Goal: Task Accomplishment & Management: Manage account settings

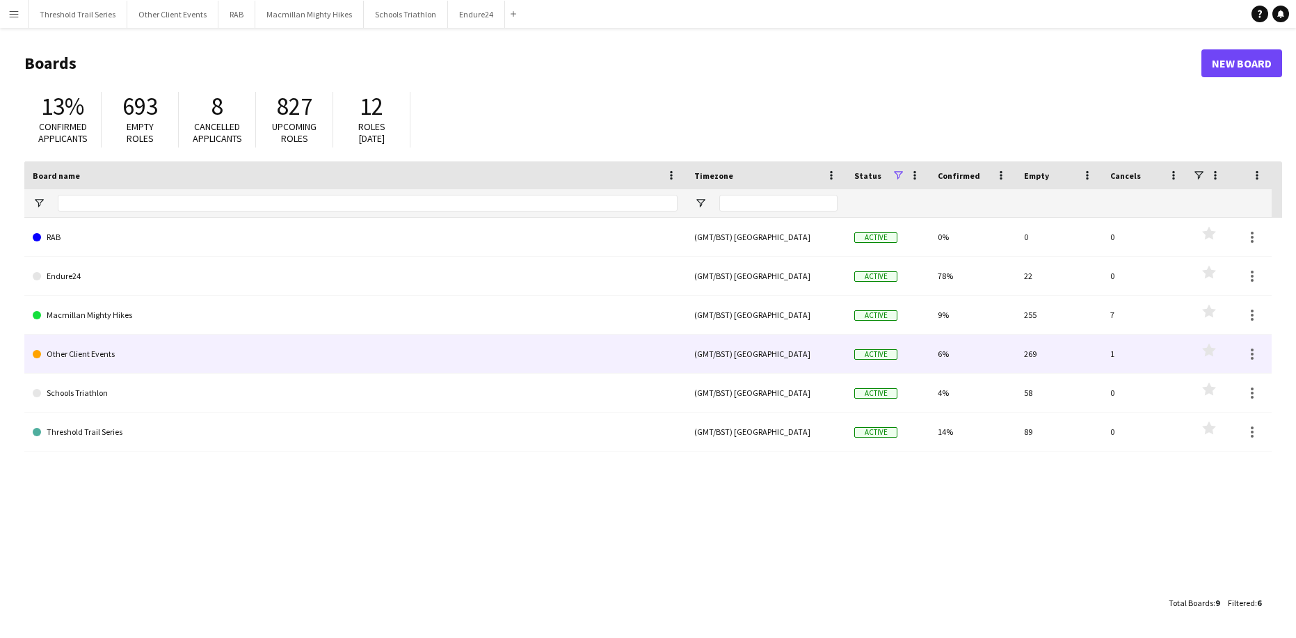
click at [116, 346] on link "Other Client Events" at bounding box center [355, 354] width 645 height 39
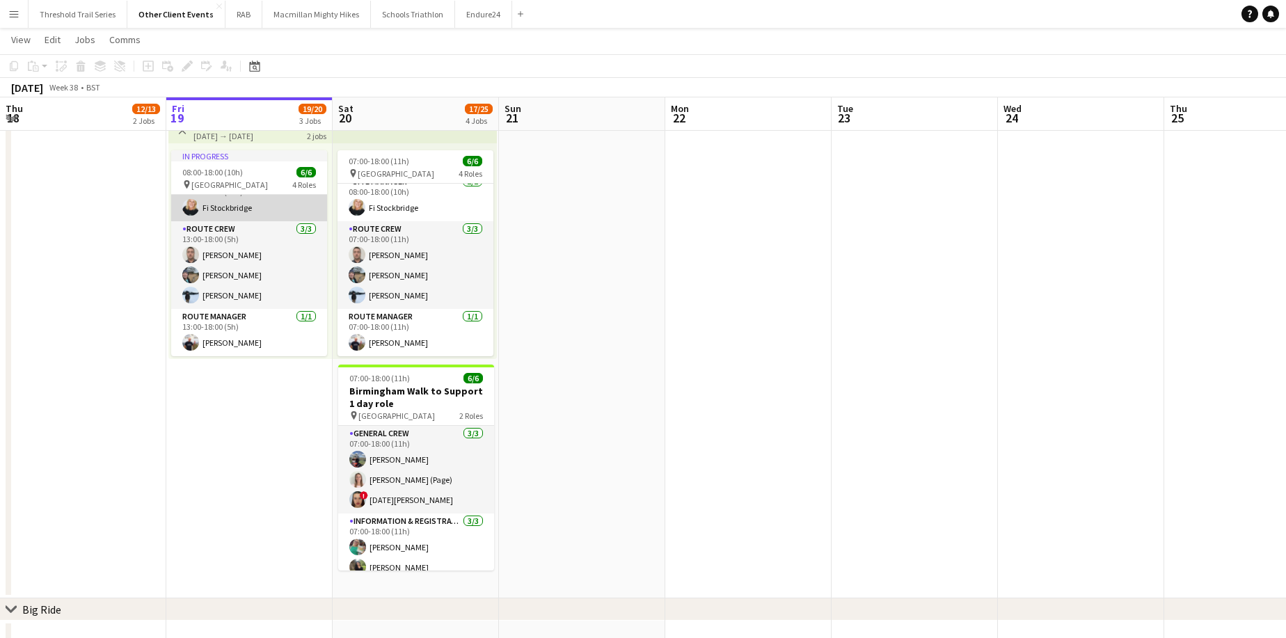
scroll to position [49, 0]
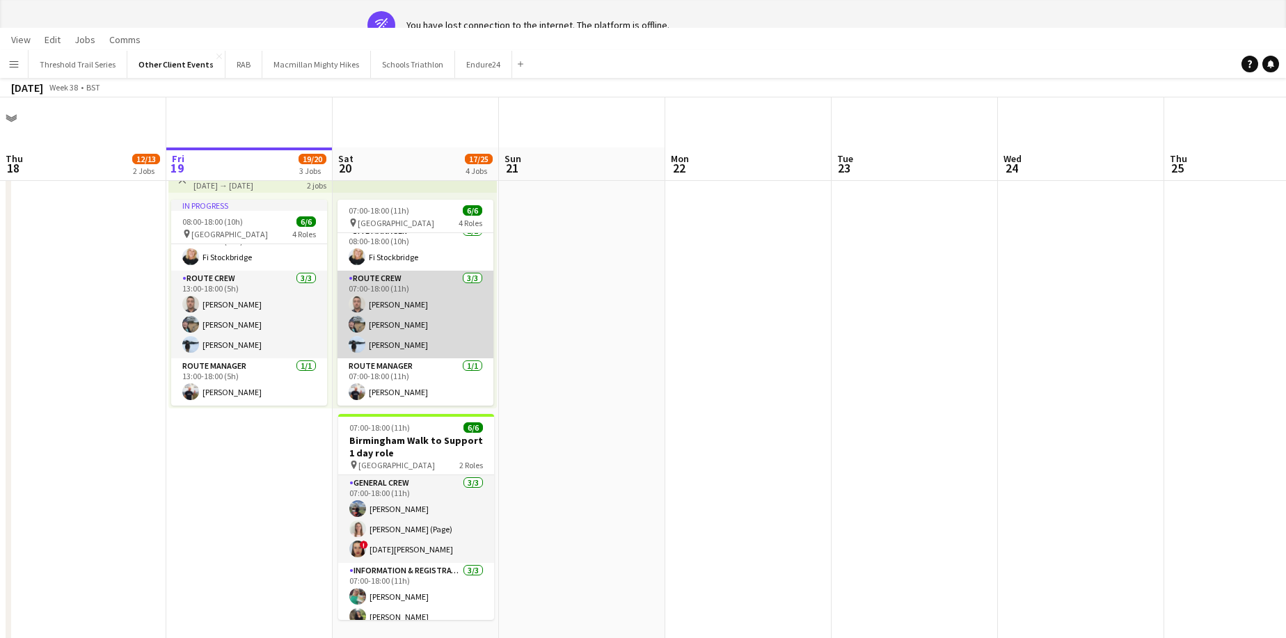
click at [421, 324] on app-card-role "Route Crew [DATE] 07:00-18:00 (11h) [PERSON_NAME] [PERSON_NAME] [PERSON_NAME]" at bounding box center [416, 315] width 156 height 88
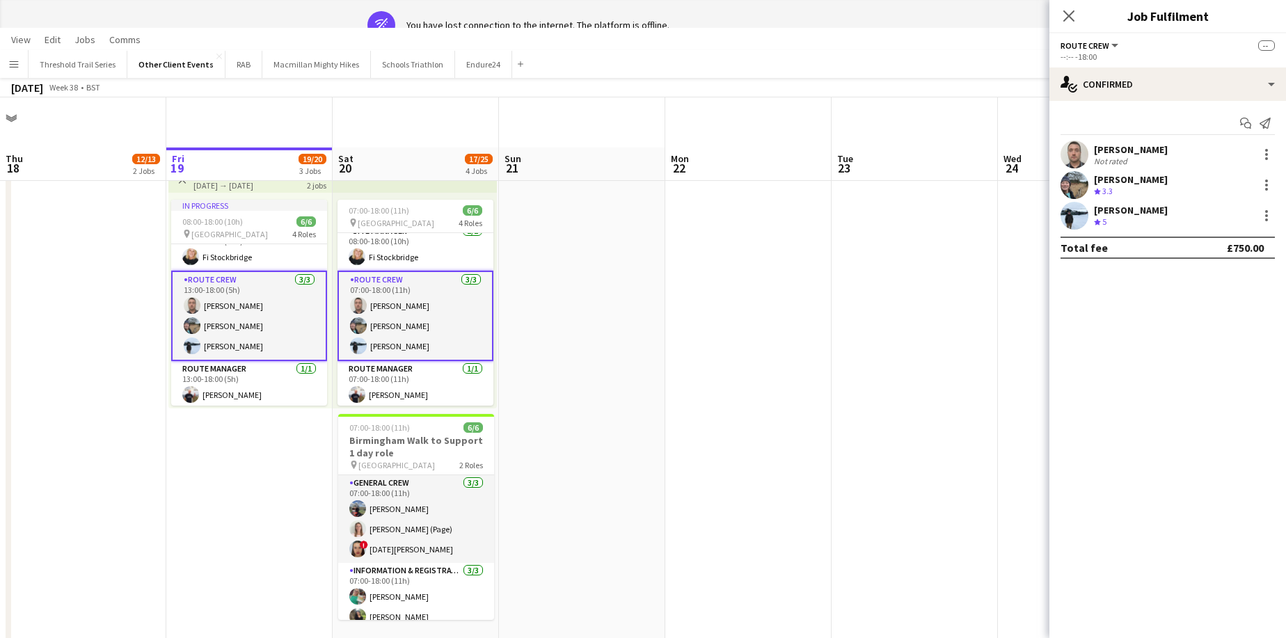
click at [1132, 180] on div "[PERSON_NAME]" at bounding box center [1131, 179] width 74 height 13
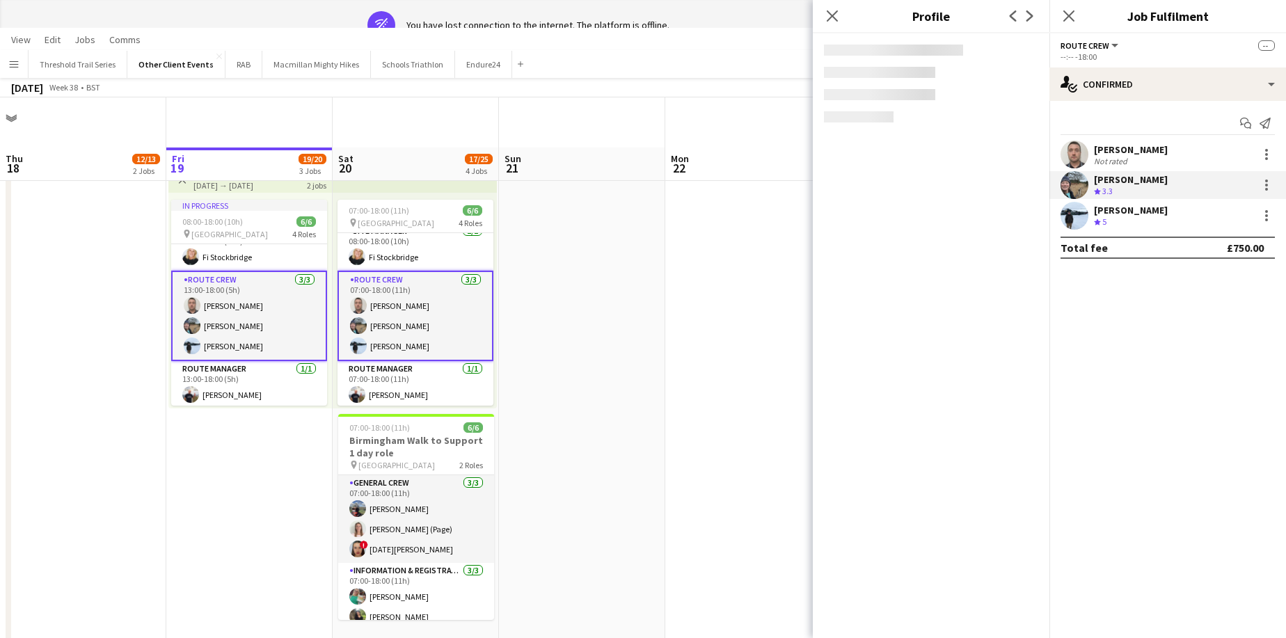
click at [1121, 215] on div "[PERSON_NAME]" at bounding box center [1131, 210] width 74 height 13
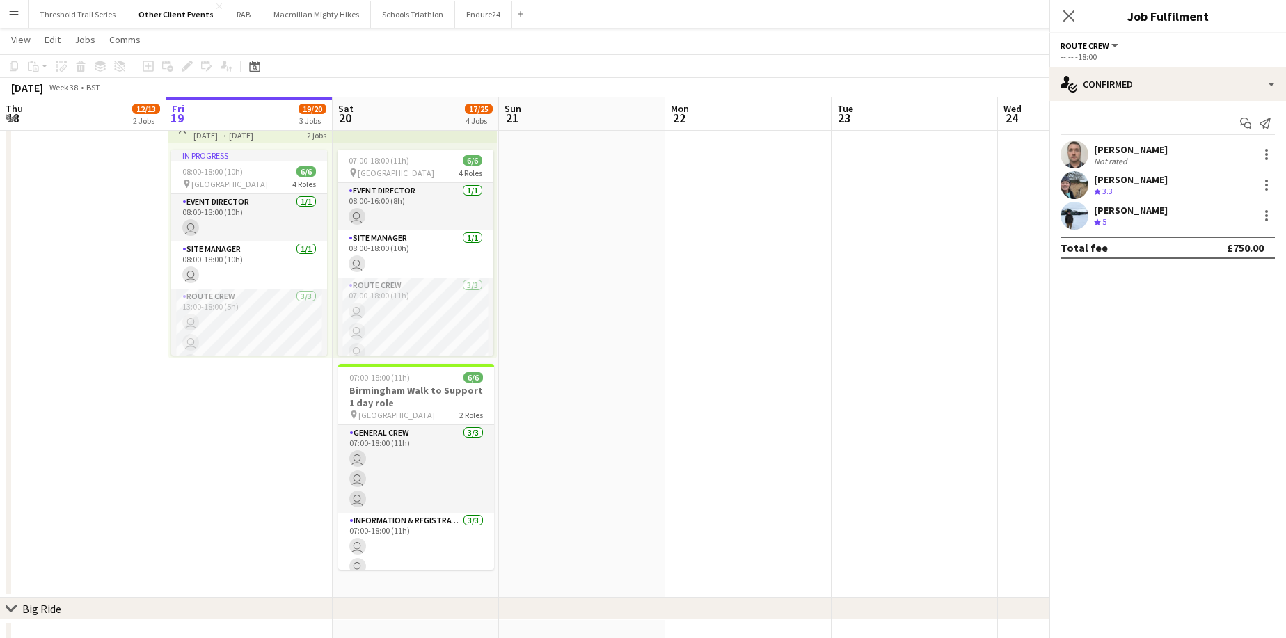
scroll to position [57, 0]
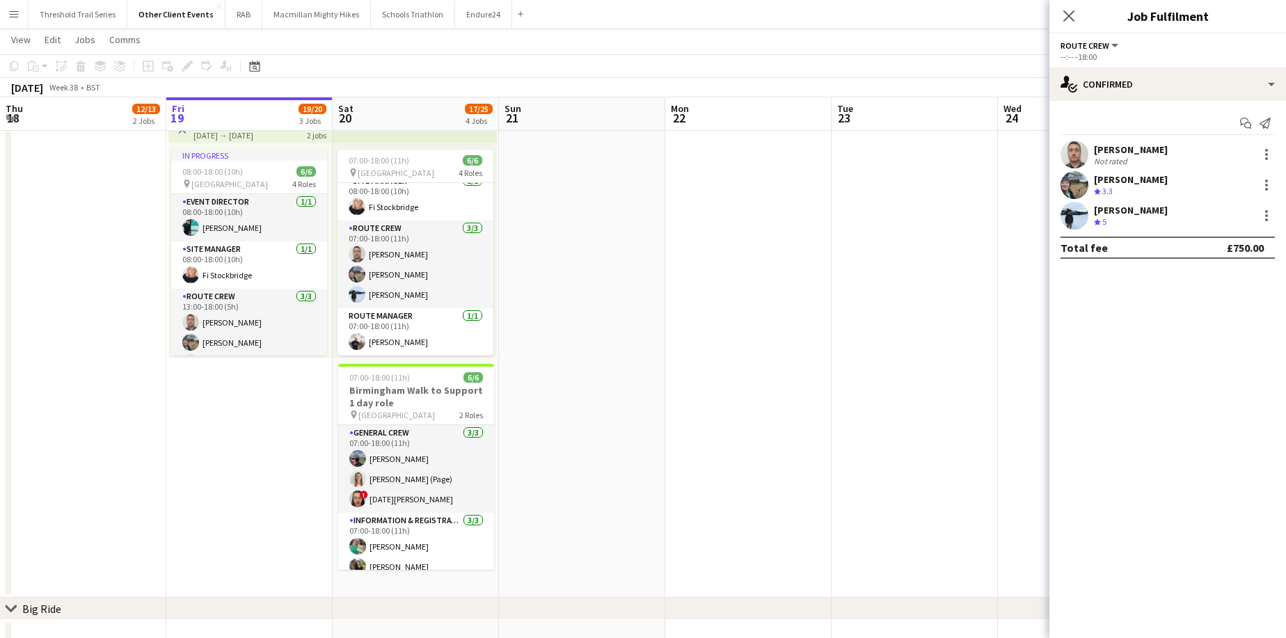
click at [1144, 175] on div "[PERSON_NAME]" at bounding box center [1131, 179] width 74 height 13
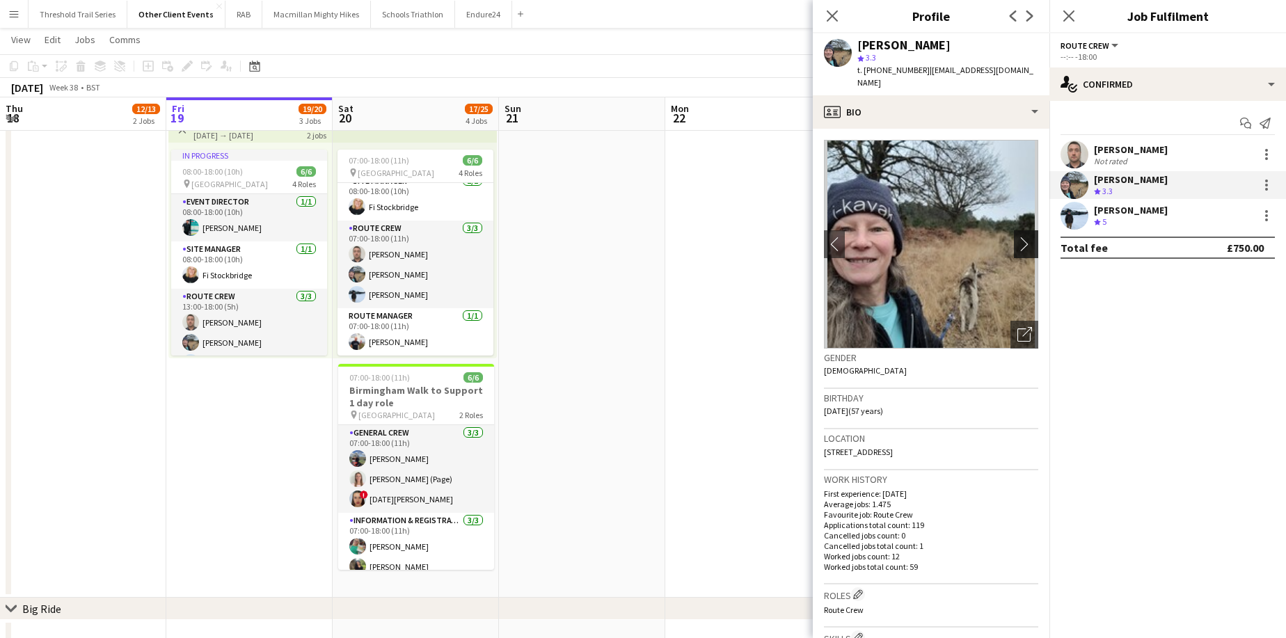
click at [1017, 237] on app-icon "chevron-right" at bounding box center [1028, 244] width 22 height 15
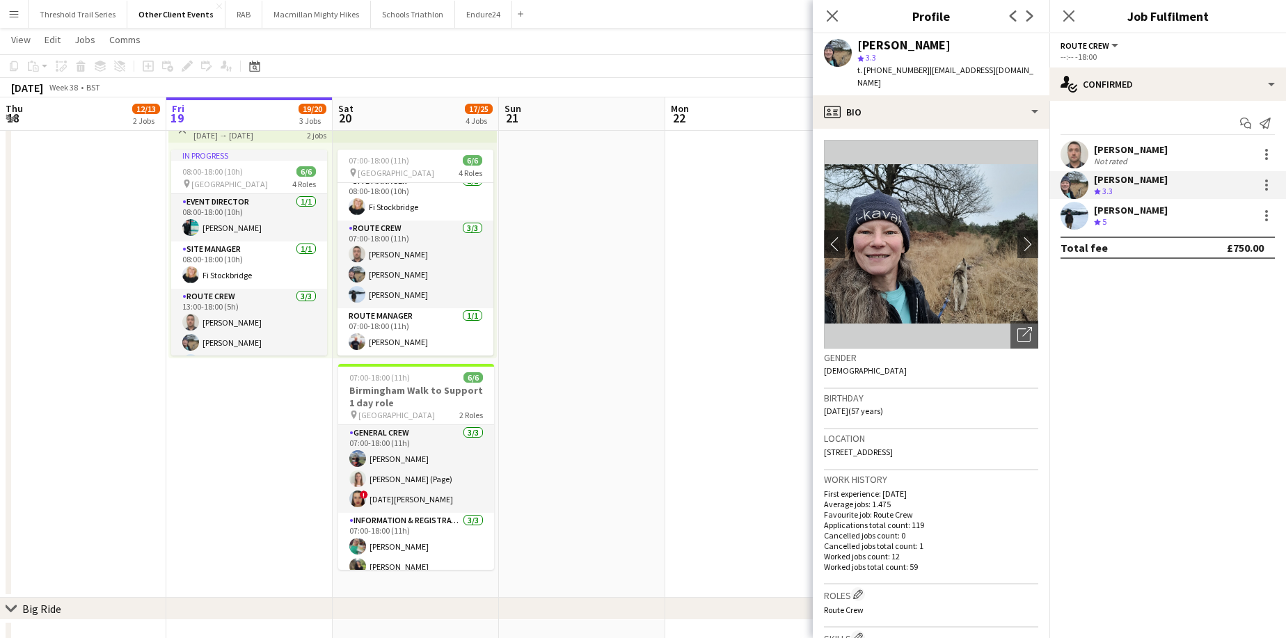
click at [1161, 219] on div "[PERSON_NAME] Crew rating 5" at bounding box center [1167, 216] width 237 height 28
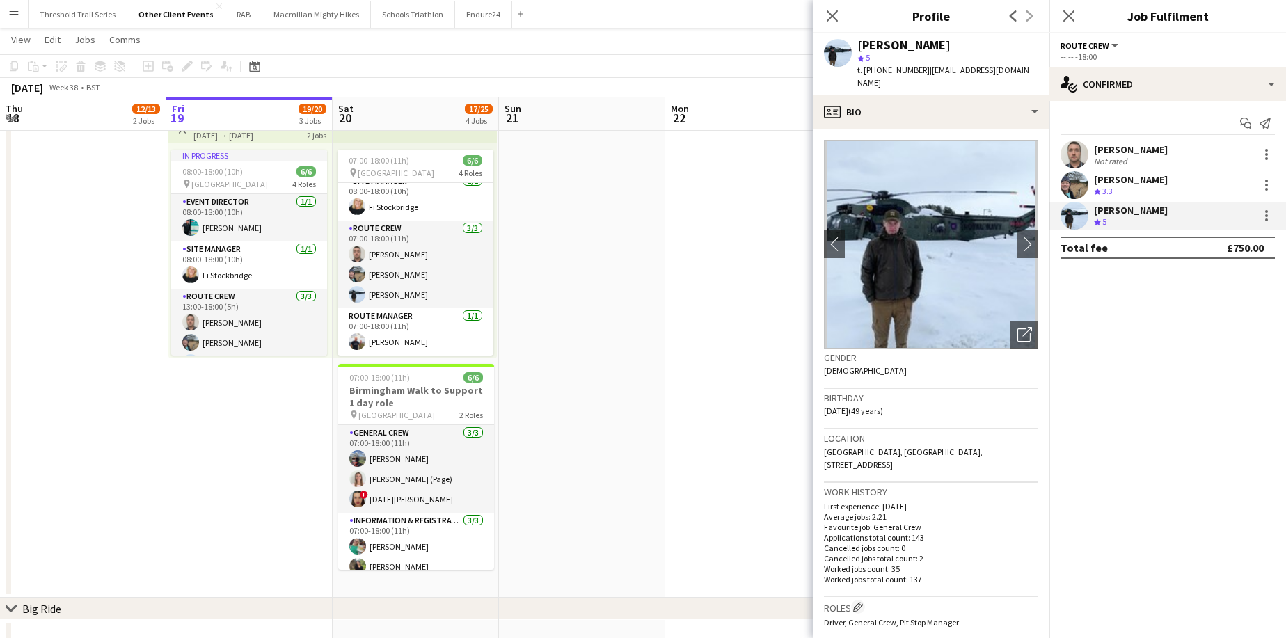
click at [1170, 148] on div "[PERSON_NAME] Not rated" at bounding box center [1167, 155] width 237 height 28
